Goal: Transaction & Acquisition: Purchase product/service

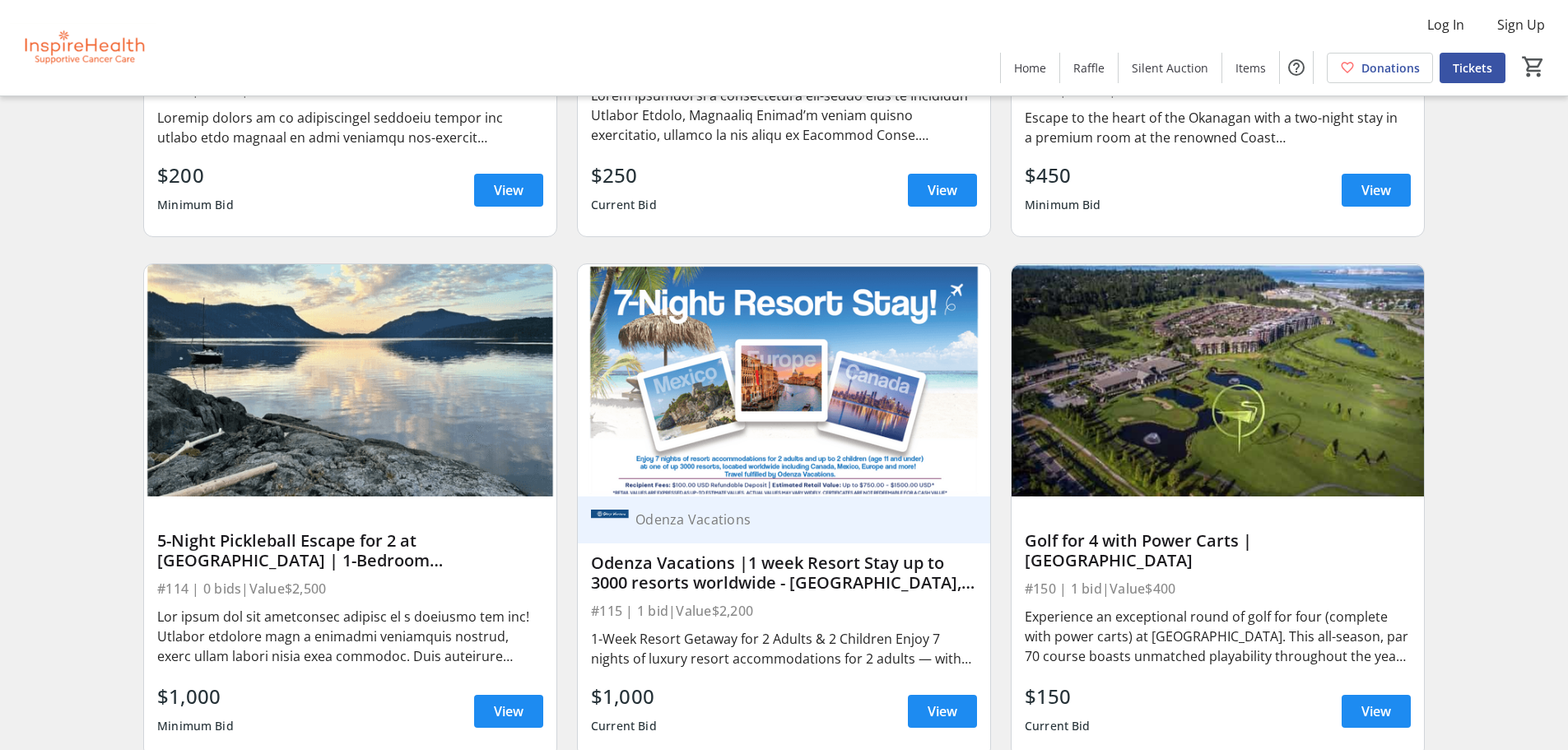
scroll to position [3869, 0]
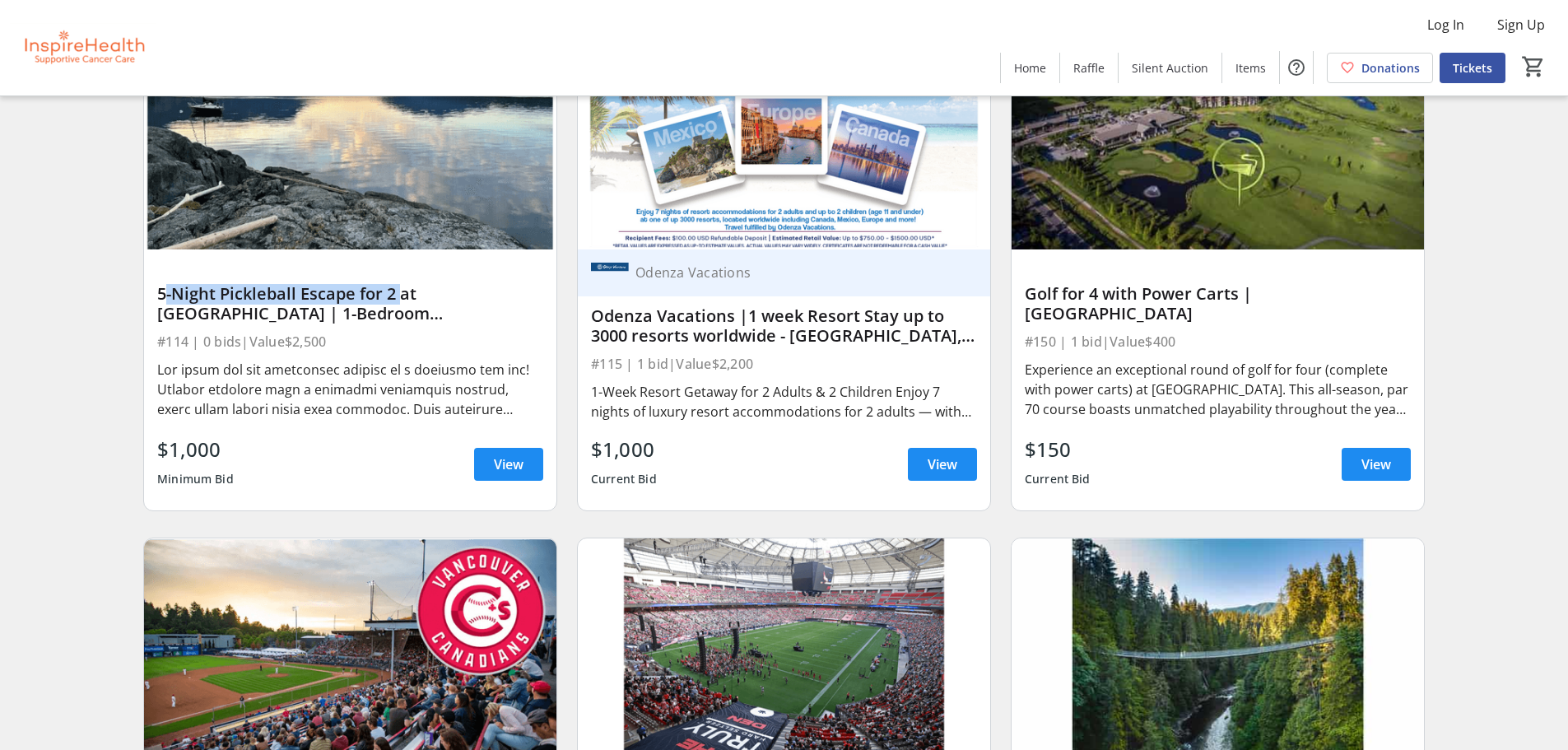
drag, startPoint x: 158, startPoint y: 299, endPoint x: 396, endPoint y: 301, distance: 238.0
click at [396, 301] on div "5-Night Pickleball Escape for 2 at [GEOGRAPHIC_DATA] | 1-Bedroom [GEOGRAPHIC_DA…" at bounding box center [350, 304] width 386 height 40
copy div "5-Night Pickleball Escape for 2"
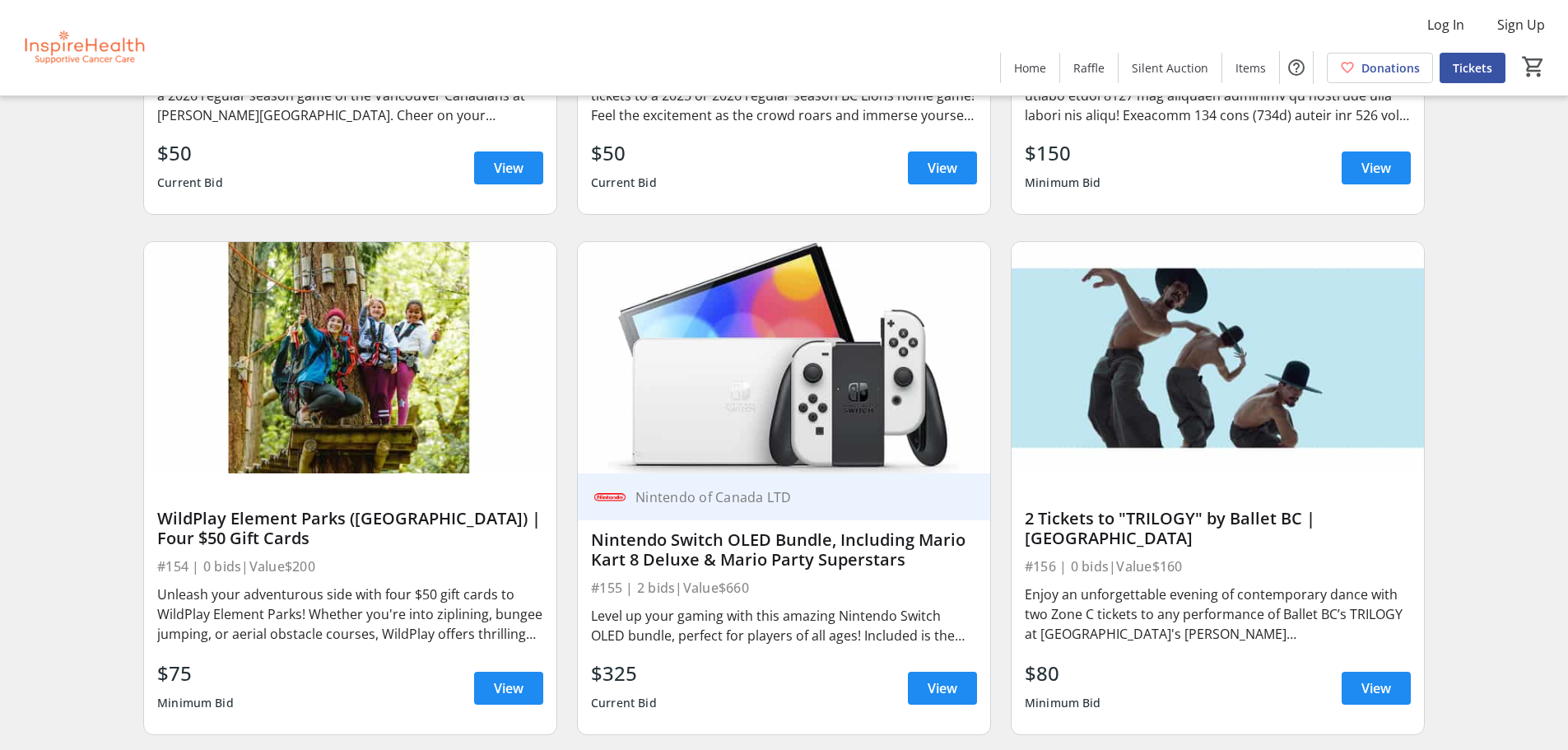
scroll to position [4774, 0]
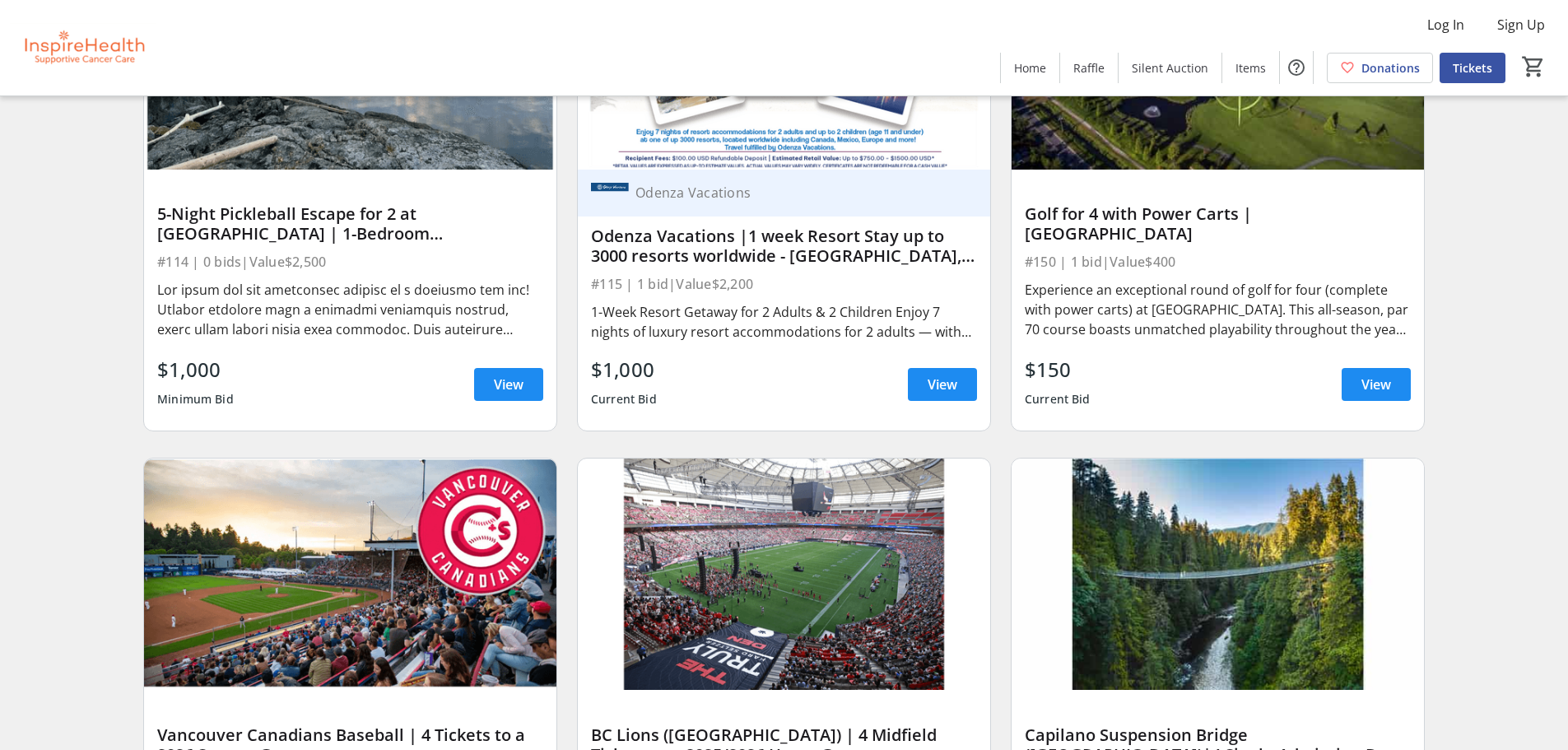
scroll to position [3869, 0]
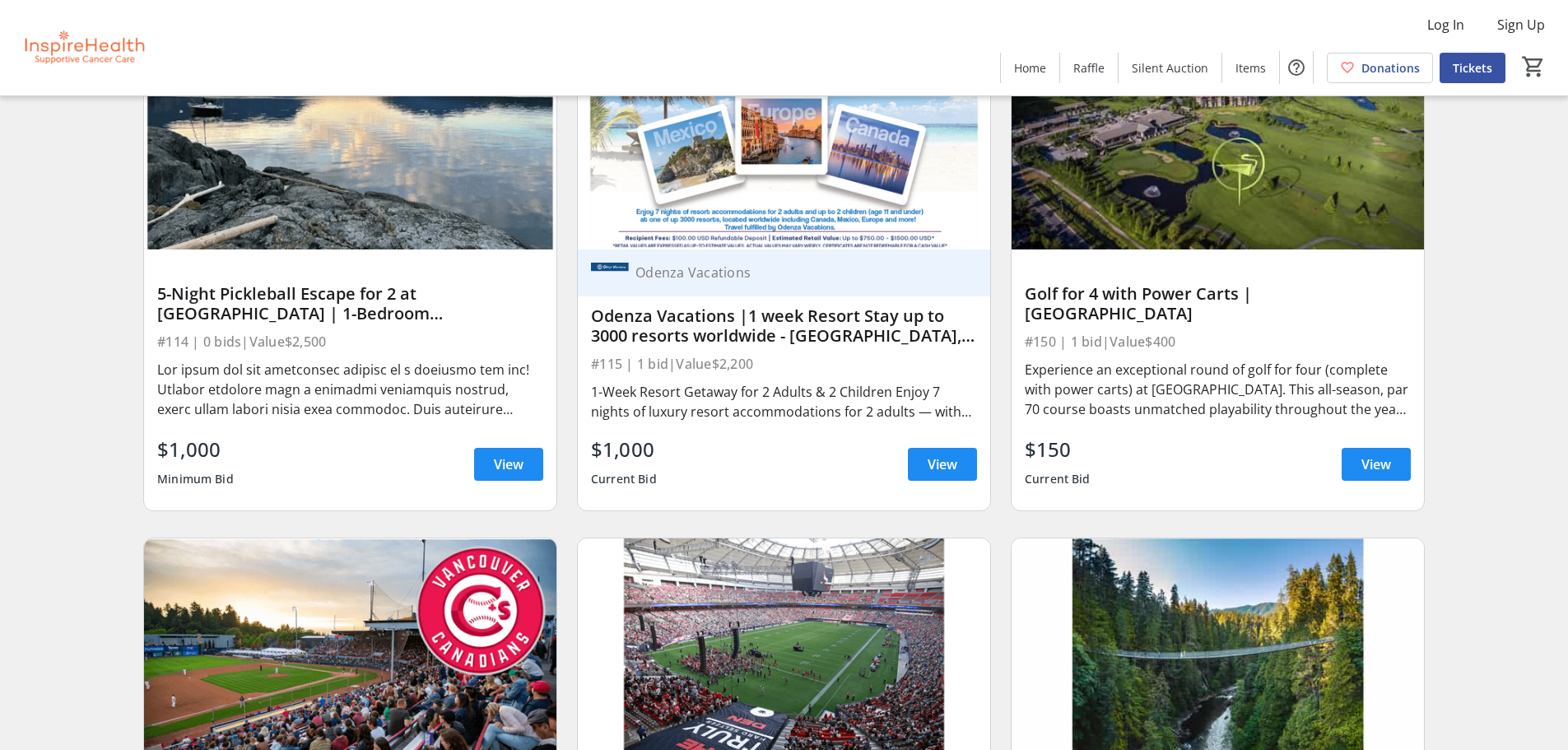
drag, startPoint x: 480, startPoint y: 383, endPoint x: 350, endPoint y: 381, distance: 130.0
click at [416, 377] on div at bounding box center [350, 389] width 386 height 59
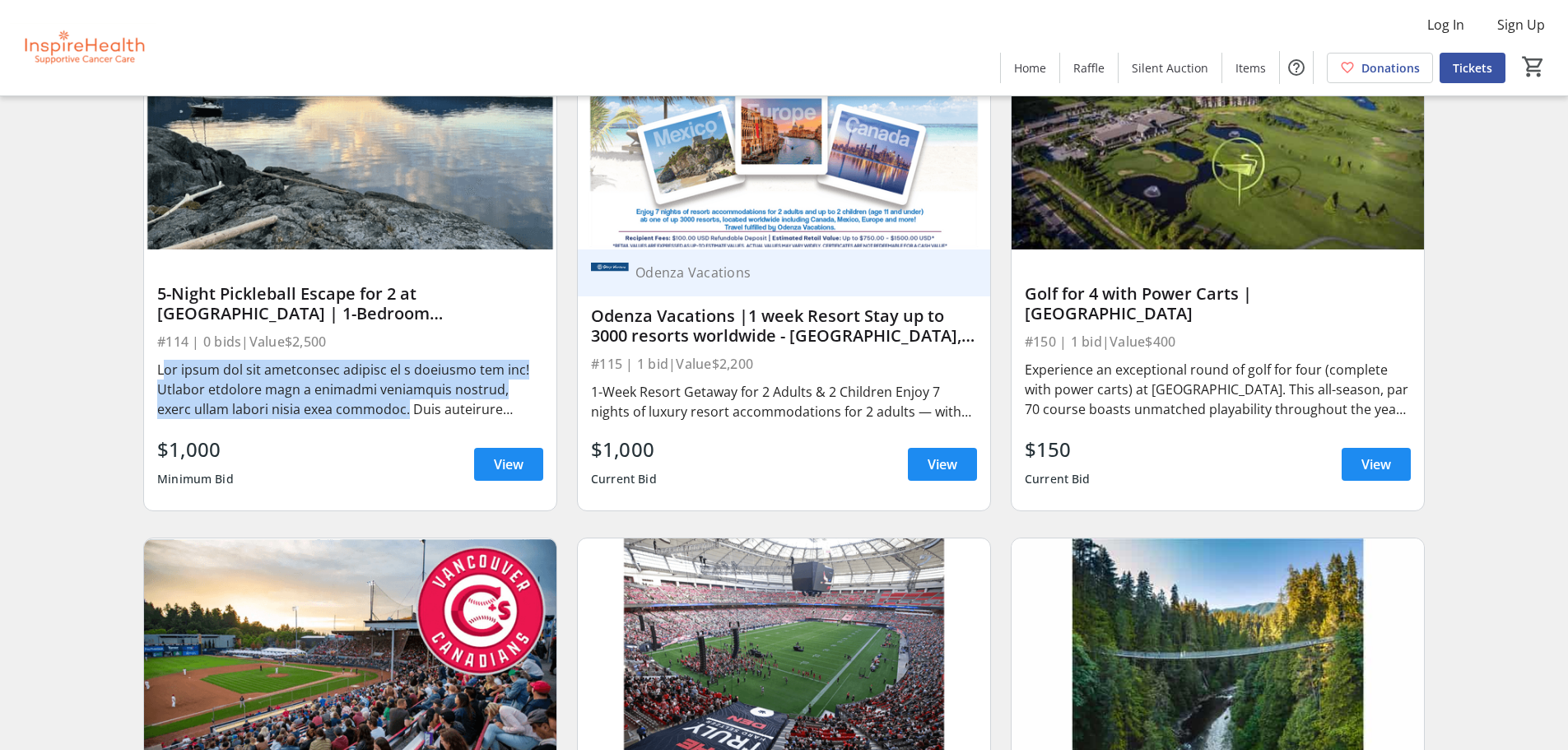
drag, startPoint x: 362, startPoint y: 415, endPoint x: 156, endPoint y: 375, distance: 209.8
click at [156, 375] on div "5-Night Pickleball Escape for 2 at [GEOGRAPHIC_DATA] | 1-Bedroom [GEOGRAPHIC_DA…" at bounding box center [350, 380] width 412 height 261
copy div "Get ready for the pickleball retreat of a lifetime for two! Imagine stepping in…"
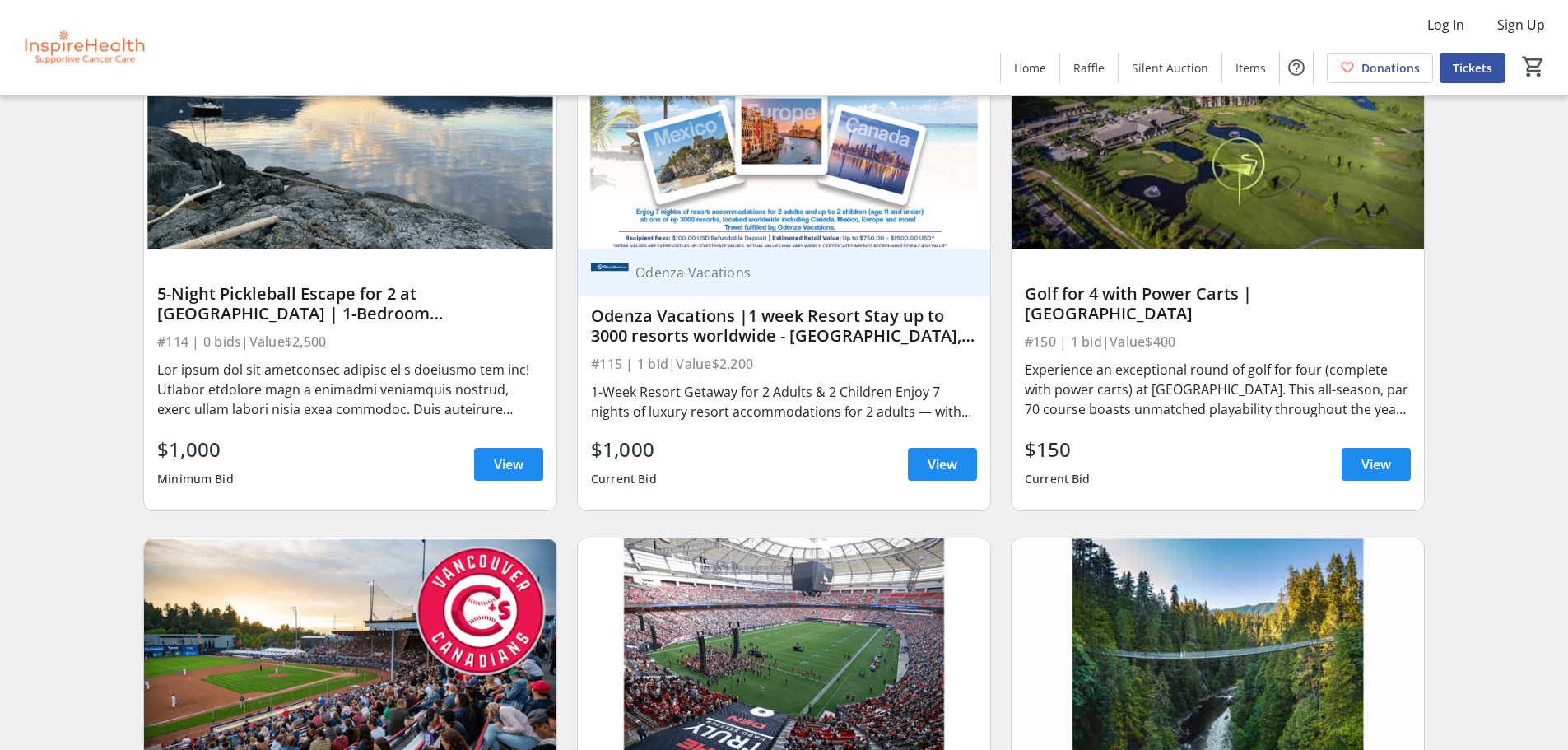
click at [118, 544] on div "Search Filter timer_outline Ends in 7d 11h 33m 58s All Items Art Assorted Dinin…" at bounding box center [784, 476] width 1561 height 8419
click at [24, 474] on div "Search Filter timer_outline Ends in 7d 11h 33m 38s All Items Art Assorted Dinin…" at bounding box center [784, 476] width 1561 height 8419
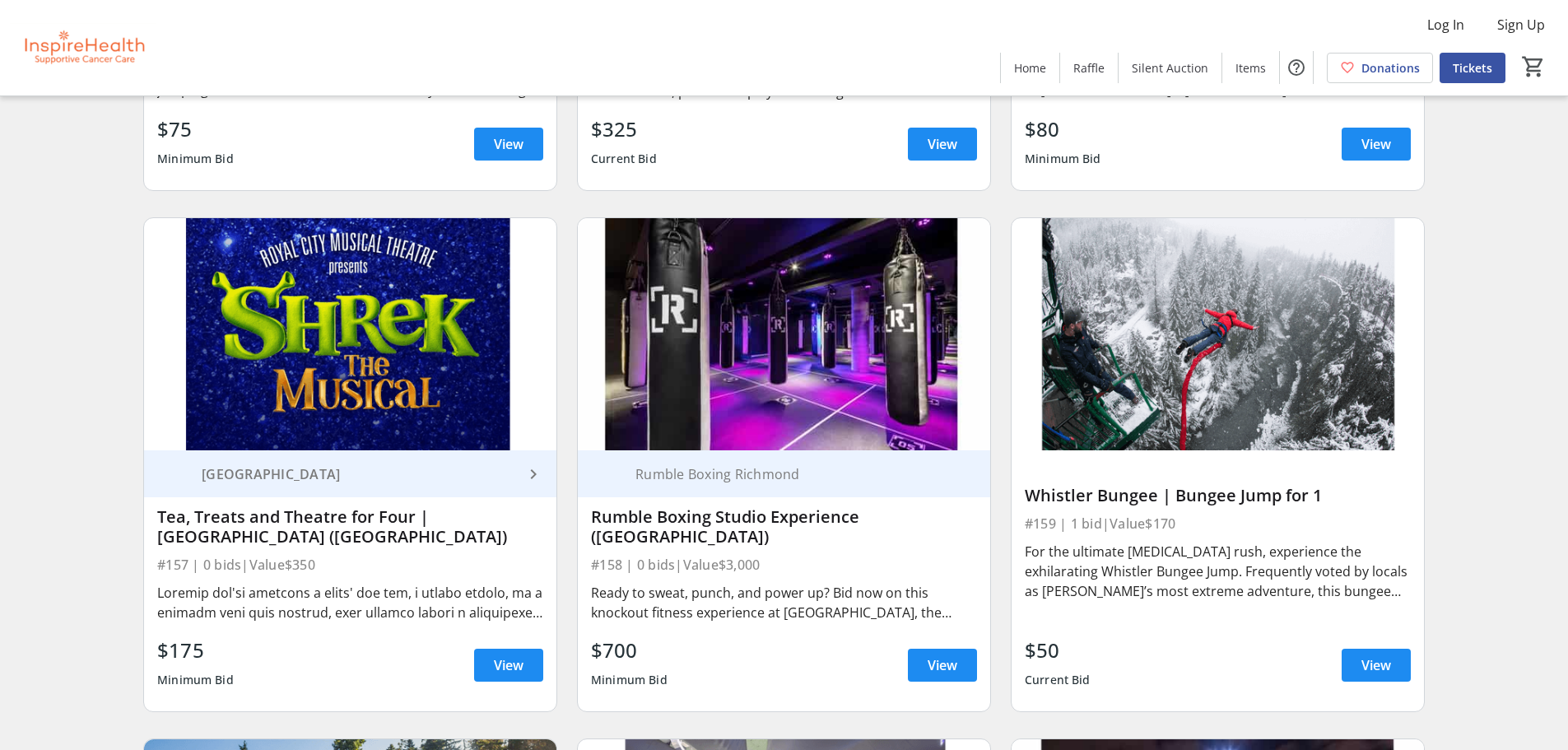
scroll to position [5268, 0]
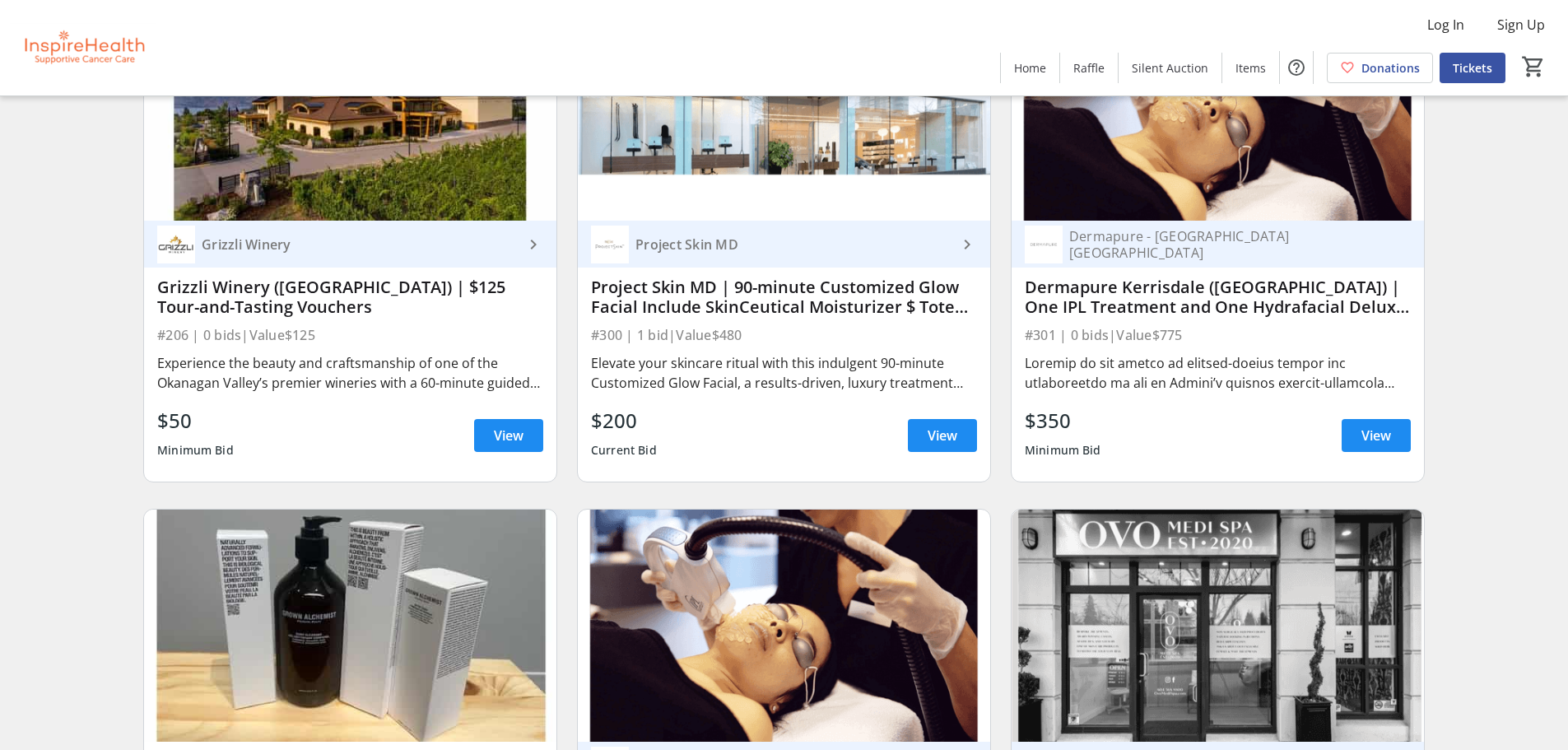
scroll to position [8067, 0]
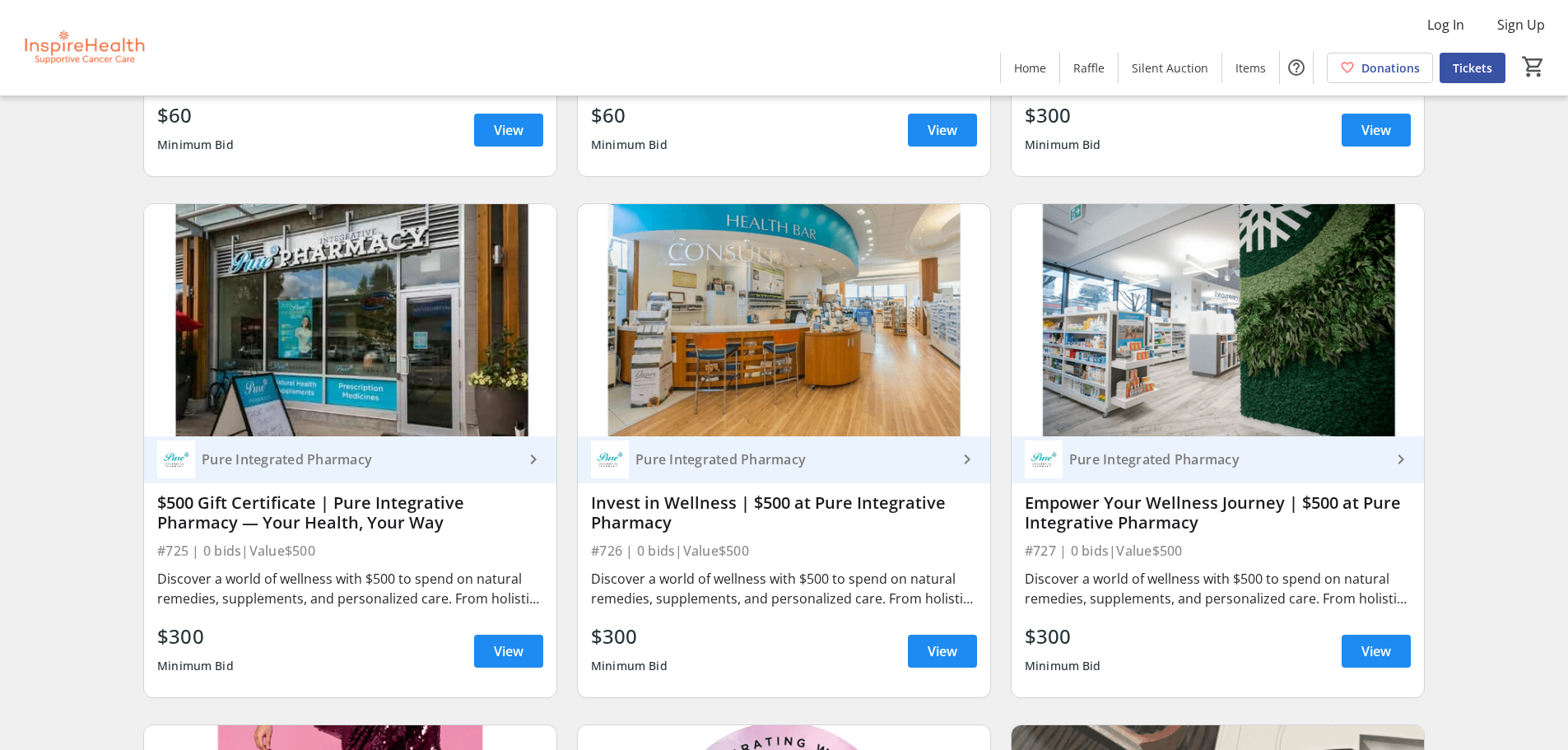
scroll to position [17285, 0]
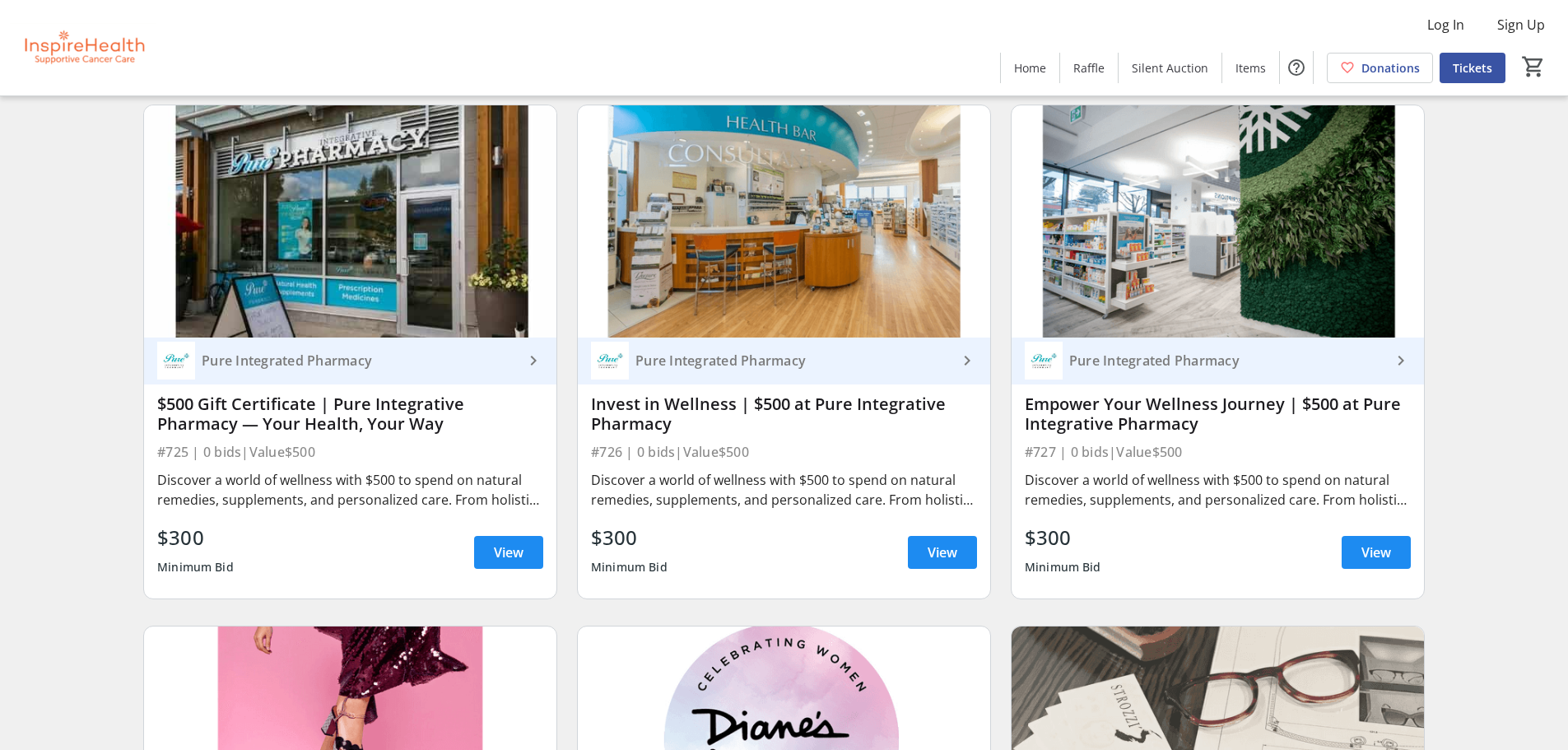
click at [865, 59] on div "Log In Sign Up Home Raffle Silent Auction Items Donations Tickets 0" at bounding box center [784, 47] width 1568 height 96
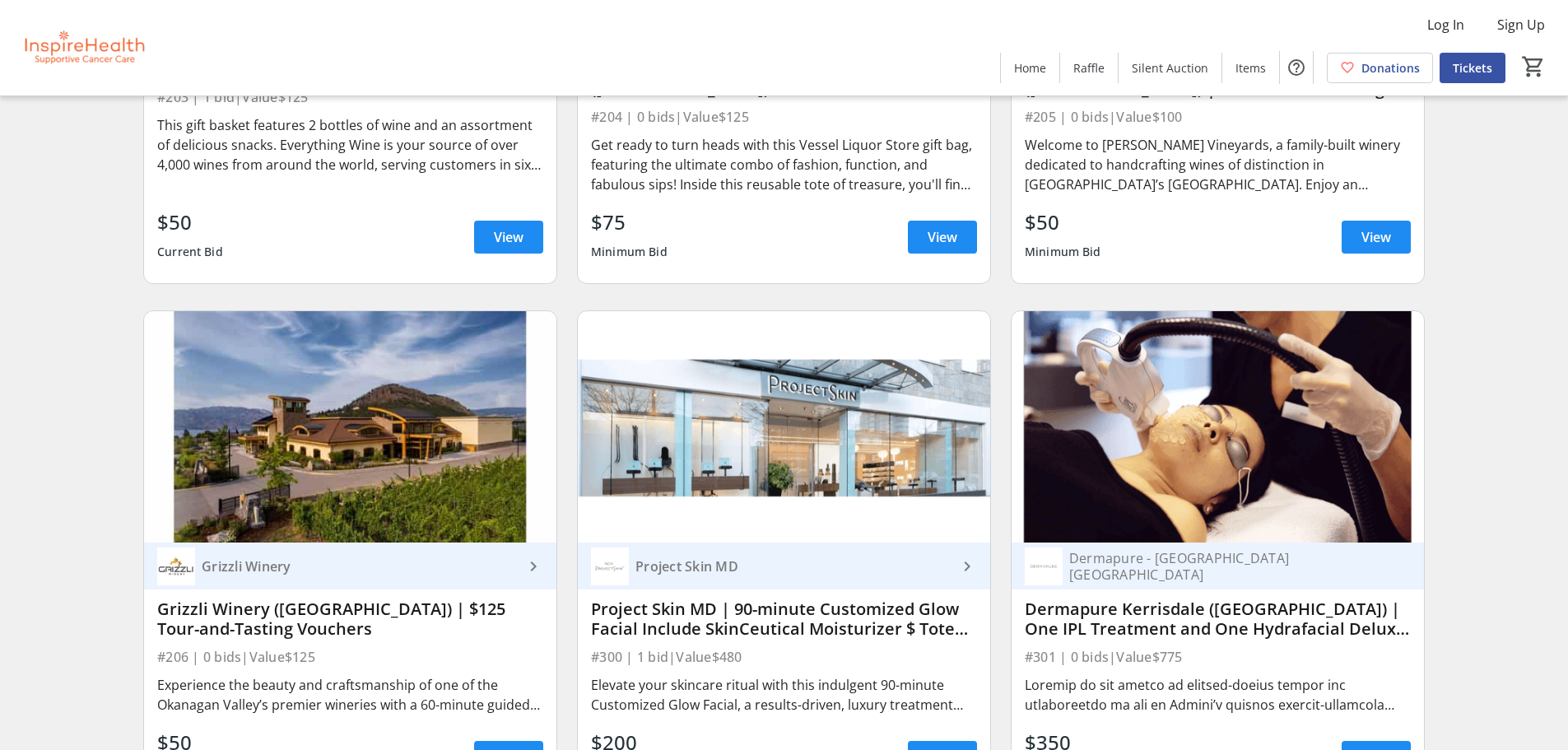
scroll to position [7326, 0]
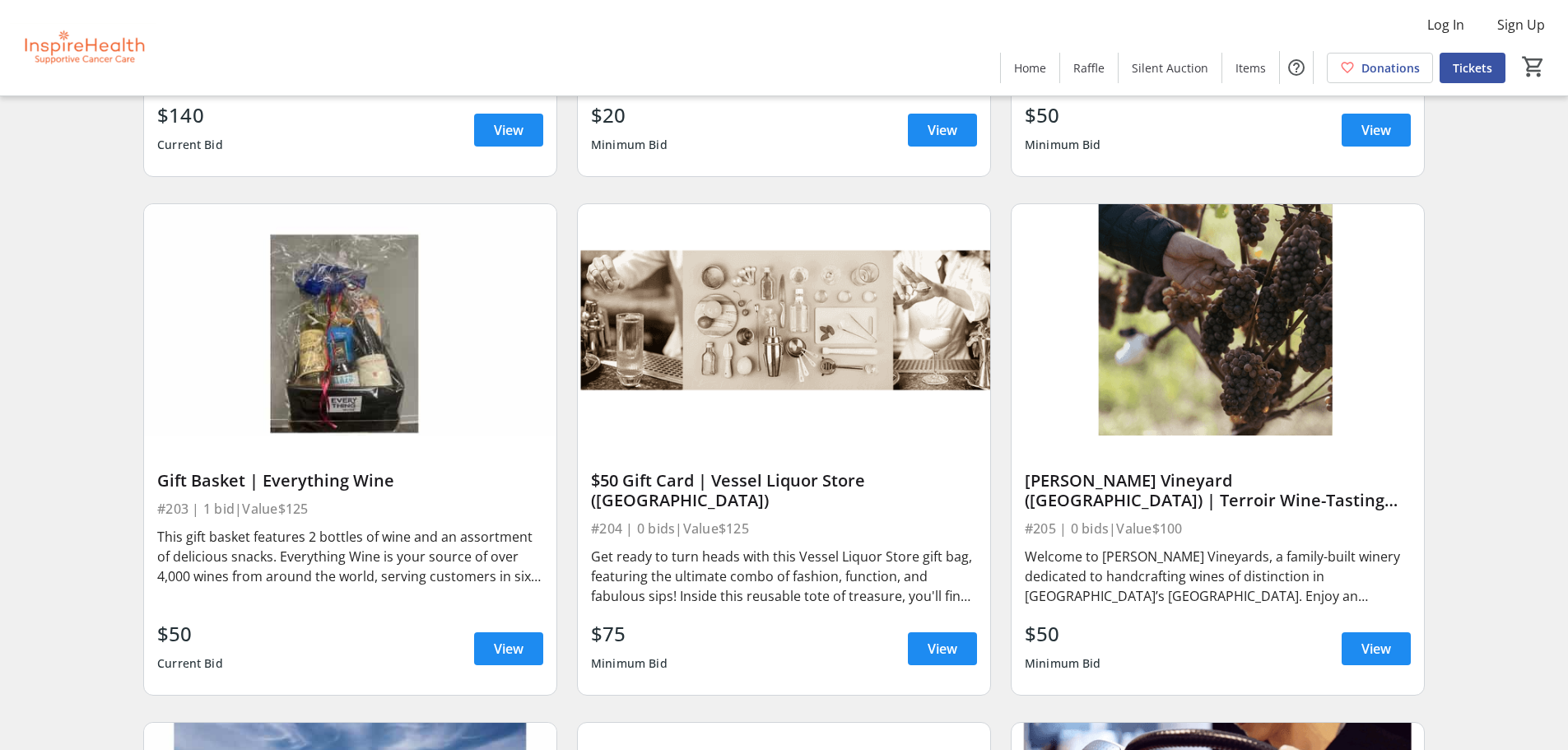
click at [998, 266] on div "$50 Gift Card | Vessel Liquor Store ([GEOGRAPHIC_DATA]) #204 | 0 bids | Value $…" at bounding box center [784, 449] width 434 height 518
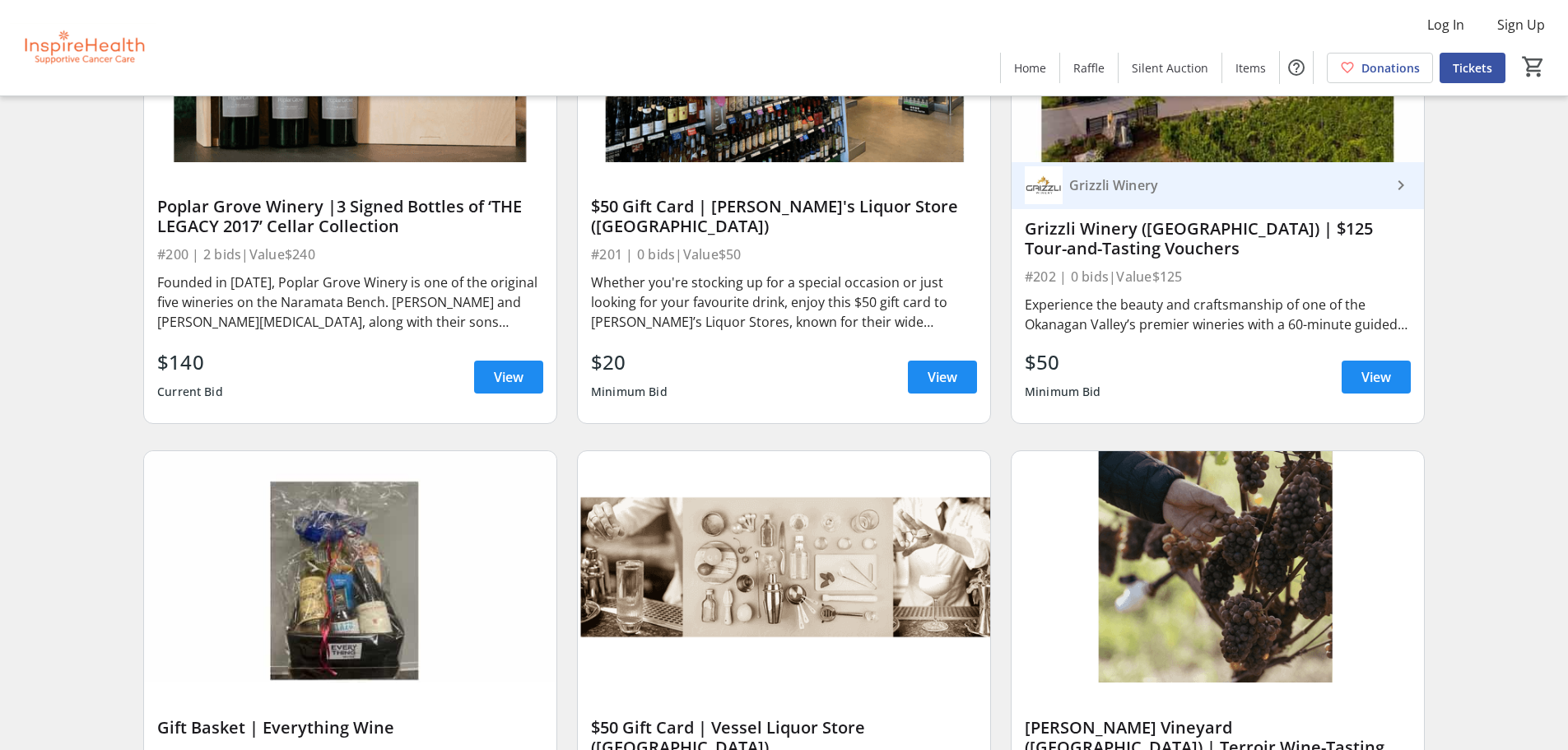
click at [998, 266] on div "$50 Gift Card | [PERSON_NAME]'s Liquor Store ([GEOGRAPHIC_DATA]) #201 | 0 bids …" at bounding box center [784, 176] width 434 height 521
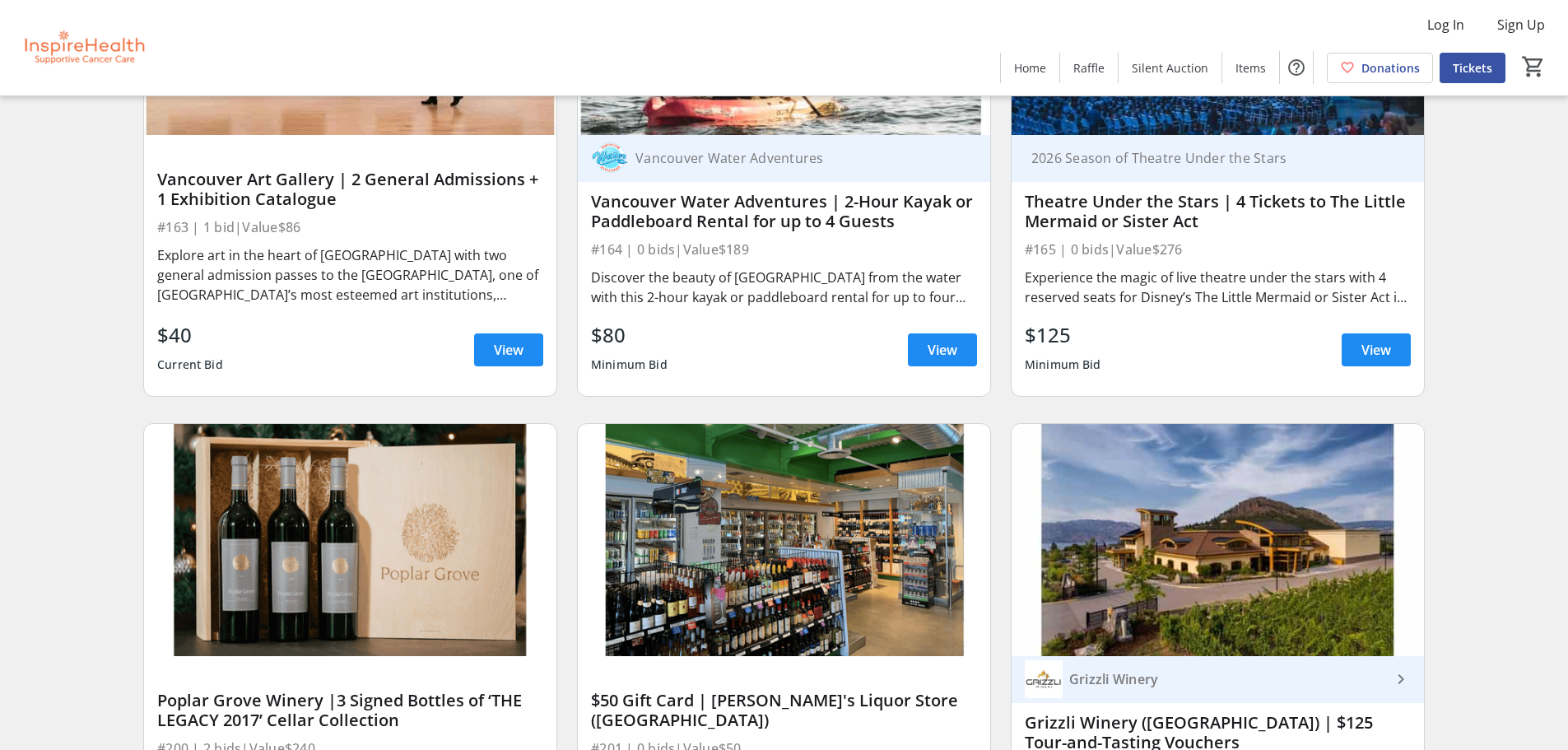
click at [998, 266] on div "Vancouver Water Adventures Vancouver Water Adventures | 2-Hour Kayak or Paddleb…" at bounding box center [784, 149] width 434 height 521
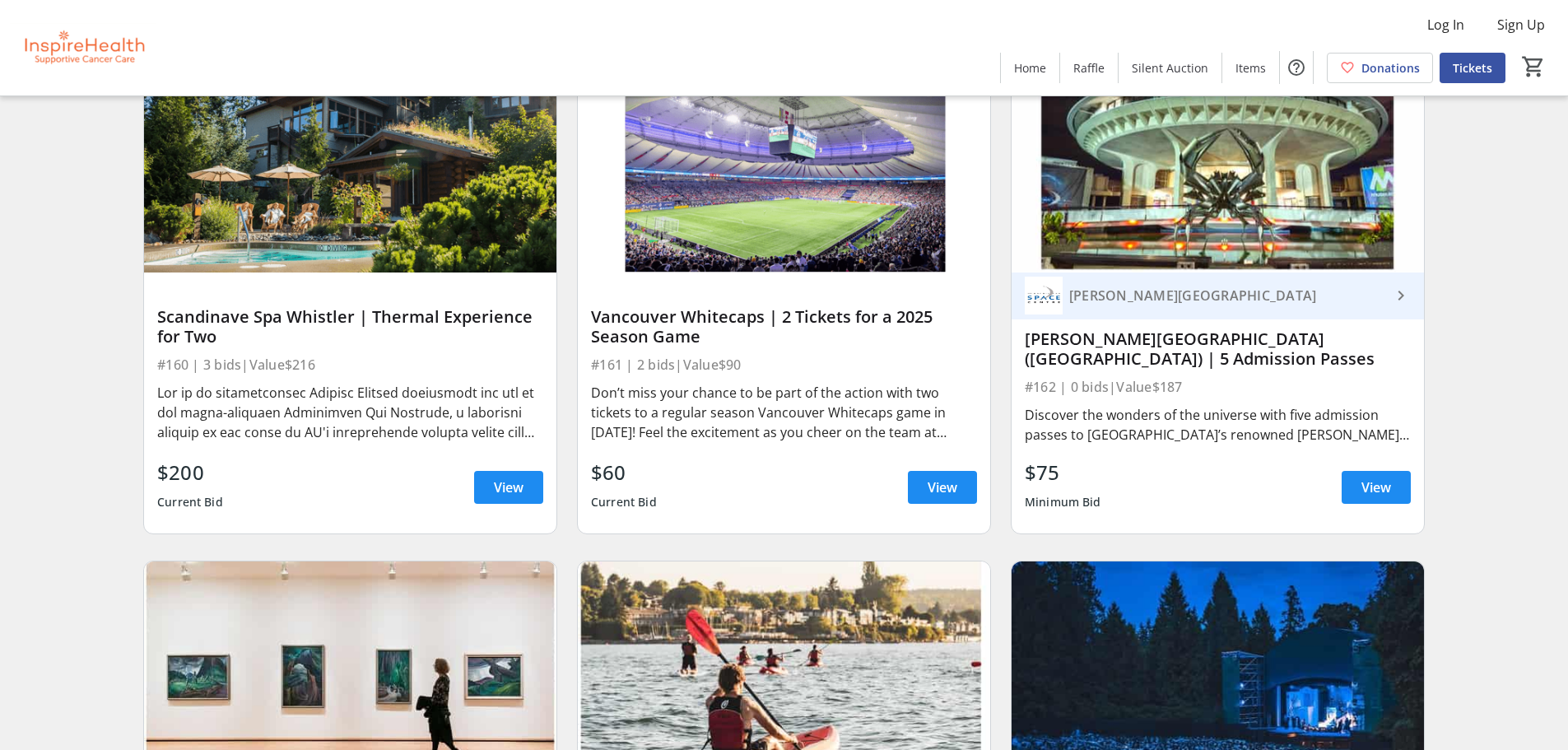
click at [995, 267] on div "Vancouver Whitecaps | 2 Tickets for a 2025 Season Game #161 | 2 bids | Value $9…" at bounding box center [784, 287] width 434 height 521
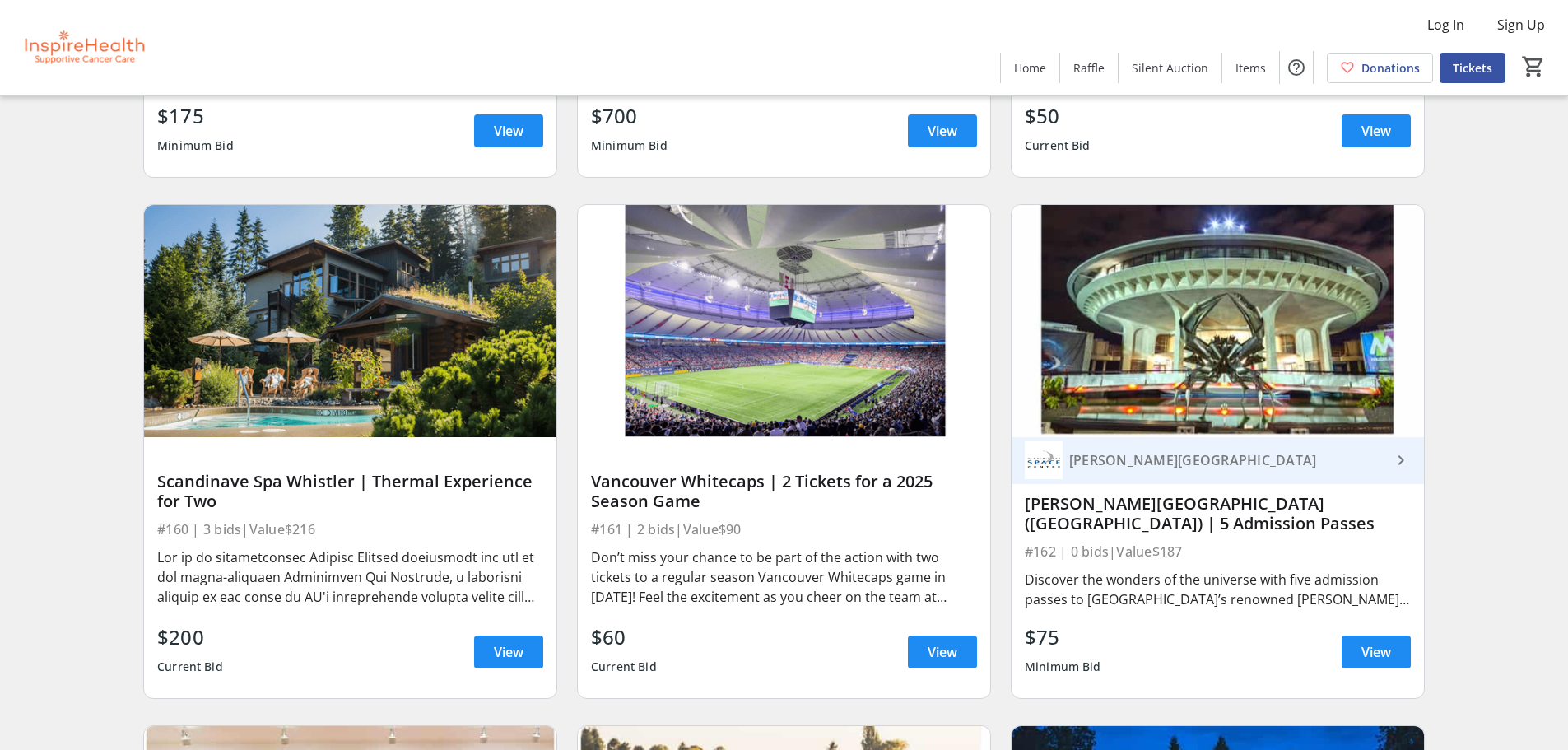
click at [862, 436] on img at bounding box center [784, 321] width 412 height 232
click at [934, 651] on span "View" at bounding box center [942, 652] width 29 height 20
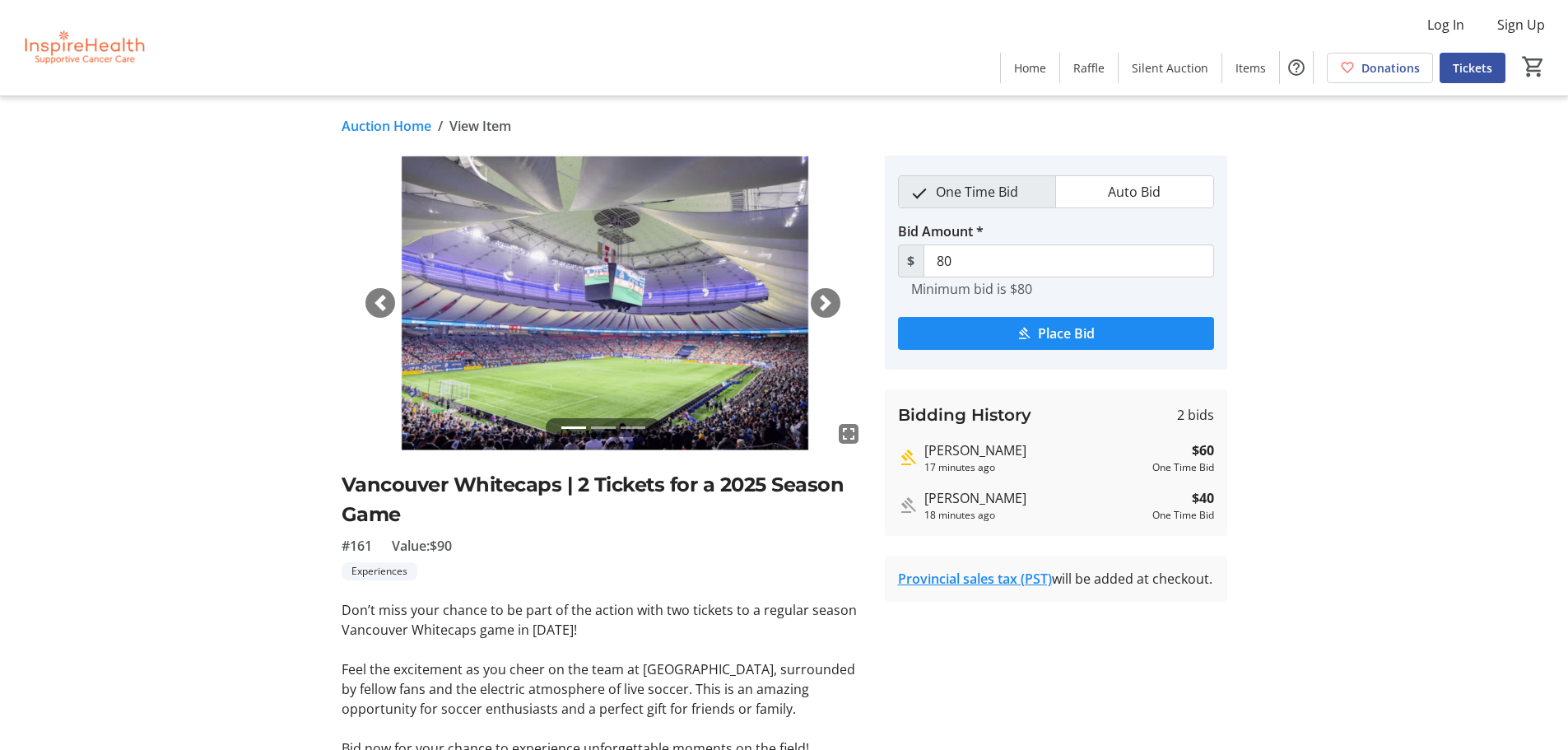
click at [1298, 375] on div "fullscreen fullscreen fullscreen Previous Next Vancouver Whitecaps | 2 Tickets …" at bounding box center [784, 457] width 1087 height 603
